Goal: Transaction & Acquisition: Book appointment/travel/reservation

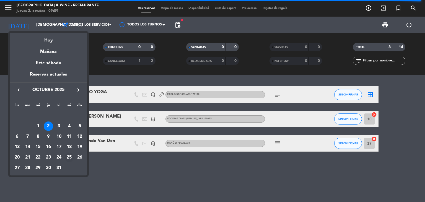
click at [69, 158] on div "25" at bounding box center [69, 157] width 9 height 9
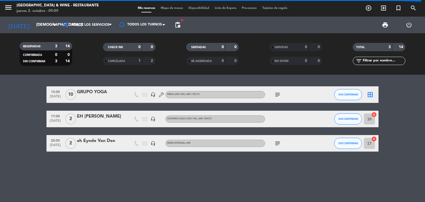
type input "sáb. [DATE]"
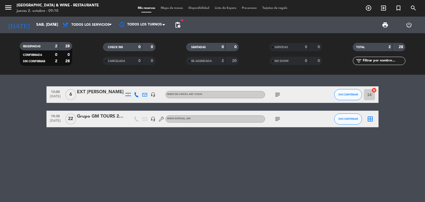
click at [280, 96] on icon "subject" at bounding box center [277, 94] width 7 height 7
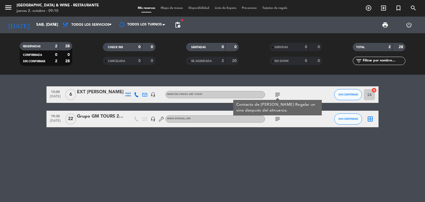
click at [278, 96] on icon "subject" at bounding box center [277, 94] width 7 height 7
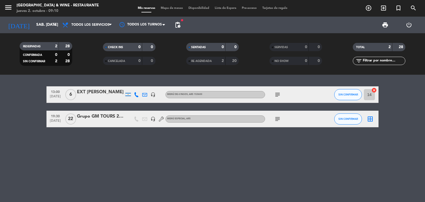
click at [278, 96] on icon "subject" at bounding box center [277, 94] width 7 height 7
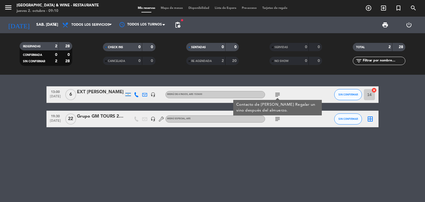
click at [278, 96] on icon "subject" at bounding box center [277, 94] width 7 height 7
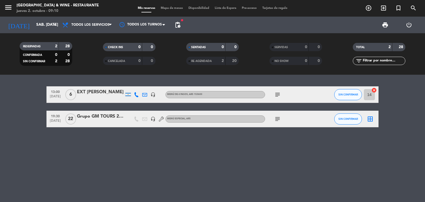
click at [109, 96] on div at bounding box center [100, 98] width 47 height 4
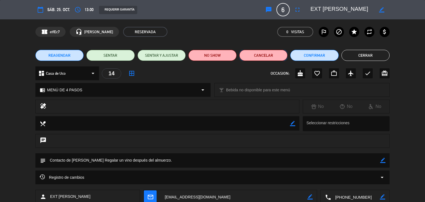
click at [262, 56] on button "Cancelar" at bounding box center [264, 55] width 48 height 11
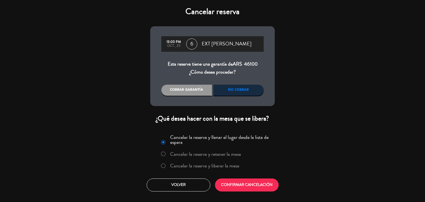
click at [16, 33] on div "Cancelar reserva 13:00 PM oct., 25 6 EXT [PERSON_NAME] Esta reserva tiene una g…" at bounding box center [212, 101] width 425 height 202
click at [207, 153] on label "Cancelar la reserva y retener la mesa" at bounding box center [205, 154] width 71 height 5
click at [250, 183] on button "CONFIRMAR CANCELACIÓN" at bounding box center [247, 185] width 64 height 13
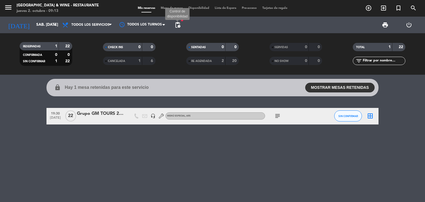
click at [178, 24] on span "pending_actions" at bounding box center [177, 25] width 7 height 7
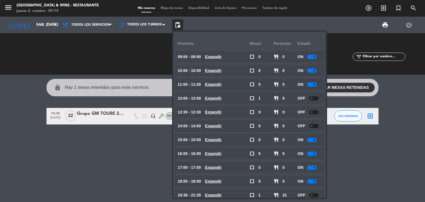
click at [366, 157] on div "lock Hay 1 mesa retenidas para este servicio MOSTRAR MESAS RETENIDAS 13:00 6 CA…" at bounding box center [212, 138] width 425 height 127
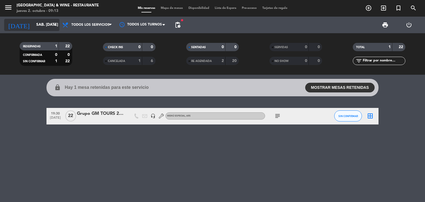
click at [34, 24] on input "sáb. [DATE]" at bounding box center [60, 25] width 53 height 10
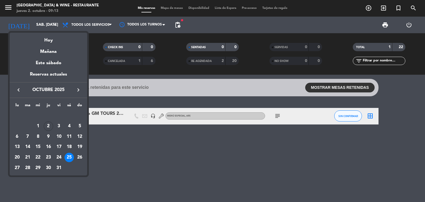
click at [47, 40] on div "Hoy" at bounding box center [49, 38] width 78 height 11
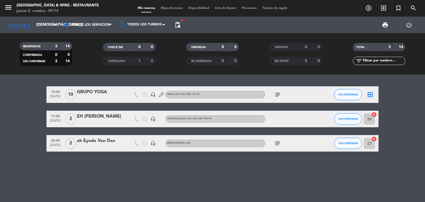
click at [17, 42] on div "RESERVADAS 3 14 CONFIRMADA 0 0 SIN CONFIRMAR 3 14" at bounding box center [45, 54] width 83 height 30
click at [42, 25] on input "[DEMOGRAPHIC_DATA] [DATE]" at bounding box center [60, 25] width 53 height 10
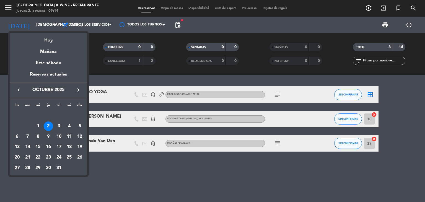
click at [75, 90] on icon "keyboard_arrow_right" at bounding box center [78, 90] width 7 height 7
click at [75, 91] on icon "keyboard_arrow_right" at bounding box center [78, 90] width 7 height 7
click at [18, 89] on icon "keyboard_arrow_left" at bounding box center [18, 90] width 7 height 7
click at [36, 160] on div "26" at bounding box center [37, 157] width 9 height 9
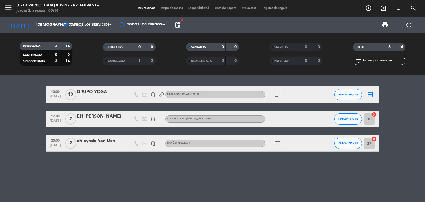
type input "mié. [DATE]"
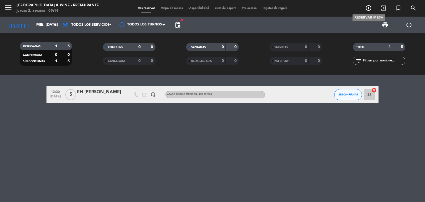
click at [367, 9] on icon "add_circle_outline" at bounding box center [369, 8] width 7 height 7
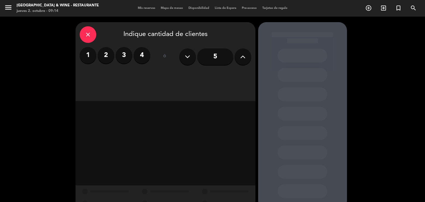
click at [104, 58] on label "2" at bounding box center [106, 55] width 17 height 17
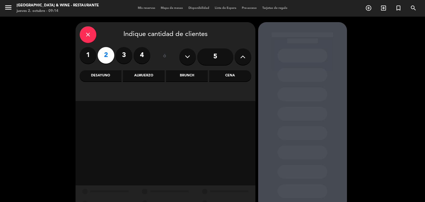
click at [149, 76] on div "Almuerzo" at bounding box center [144, 75] width 42 height 11
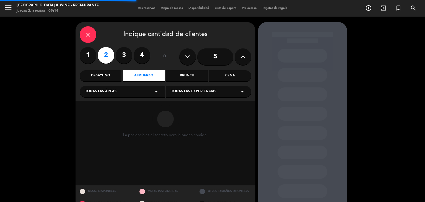
click at [138, 96] on div "Todas las áreas arrow_drop_down" at bounding box center [123, 91] width 86 height 11
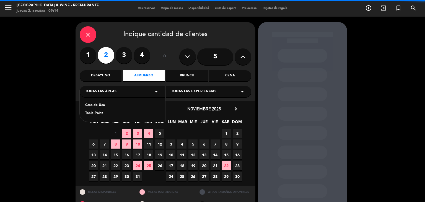
click at [116, 107] on div "Casa de Uco" at bounding box center [122, 106] width 74 height 6
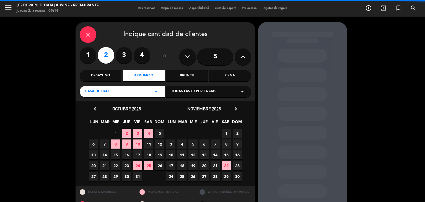
click at [202, 94] on span "Todas las experiencias" at bounding box center [193, 92] width 45 height 6
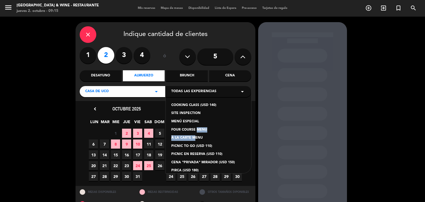
drag, startPoint x: 192, startPoint y: 138, endPoint x: 194, endPoint y: 130, distance: 8.0
click at [194, 130] on div "COOKING CLASS (USD 140) SITE INSPECTION MENÚ ESPECIAL FOUR COURSE MENU À LA CAR…" at bounding box center [209, 131] width 86 height 83
click at [192, 129] on div "FOUR COURSE MENU" at bounding box center [208, 130] width 74 height 6
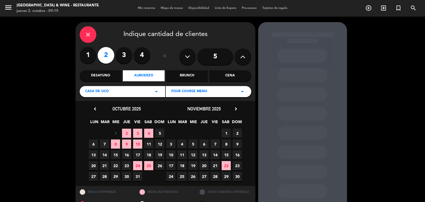
click at [193, 179] on span "26" at bounding box center [193, 176] width 9 height 9
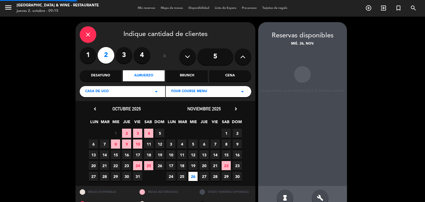
scroll to position [13, 0]
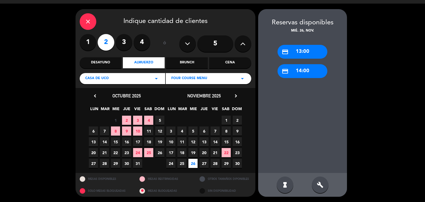
click at [308, 54] on div "credit_card 13:00" at bounding box center [303, 52] width 50 height 14
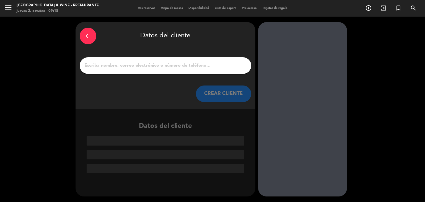
scroll to position [0, 0]
click at [160, 67] on input "1" at bounding box center [165, 66] width 163 height 8
paste input "[PERSON_NAME] [PERSON_NAME]"
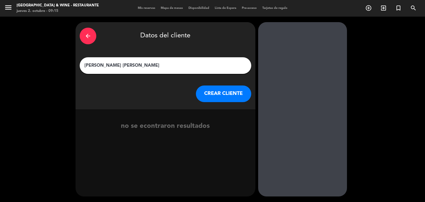
type input "[PERSON_NAME] [PERSON_NAME]"
click at [228, 93] on button "CREAR CLIENTE" at bounding box center [223, 94] width 55 height 17
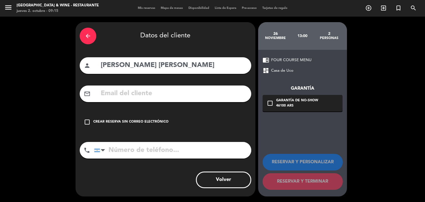
click at [127, 97] on input "text" at bounding box center [173, 93] width 147 height 11
click at [124, 152] on input "tel" at bounding box center [172, 150] width 157 height 17
paste input "[PHONE_NUMBER]"
type input "[PHONE_NUMBER]"
click at [94, 122] on div "Crear reserva sin correo electrónico" at bounding box center [130, 122] width 75 height 6
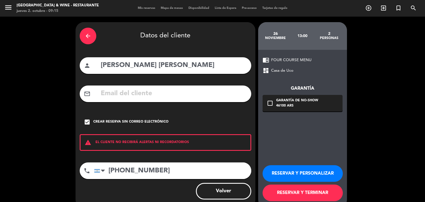
click at [282, 169] on button "RESERVAR Y PERSONALIZAR" at bounding box center [303, 173] width 80 height 17
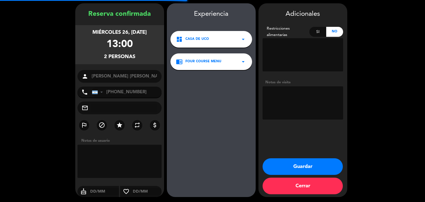
scroll to position [19, 0]
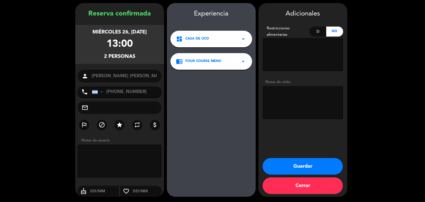
click at [296, 99] on textarea at bounding box center [303, 102] width 81 height 33
click at [22, 72] on booking-confirmed "Reserva confirmada miércoles 26, [DATE] 13:00 2 personas person [PERSON_NAME] […" at bounding box center [213, 100] width 414 height 194
click at [297, 105] on textarea at bounding box center [303, 102] width 81 height 33
type textarea "Paga agencia SUNTRIP USD108."
click at [296, 166] on button "Guardar" at bounding box center [303, 166] width 80 height 17
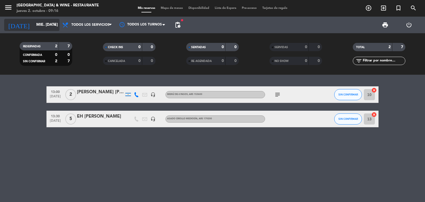
click at [34, 24] on input "mié. [DATE]" at bounding box center [60, 25] width 53 height 10
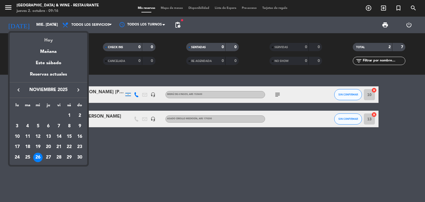
click at [43, 40] on div "Hoy" at bounding box center [49, 38] width 78 height 11
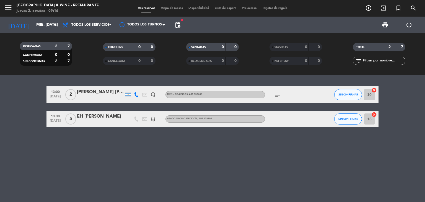
type input "[DEMOGRAPHIC_DATA] [DATE]"
